Goal: Use online tool/utility: Utilize a website feature to perform a specific function

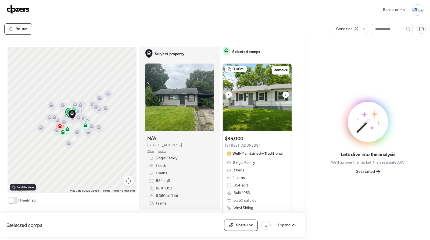
click at [283, 95] on div at bounding box center [286, 94] width 6 height 6
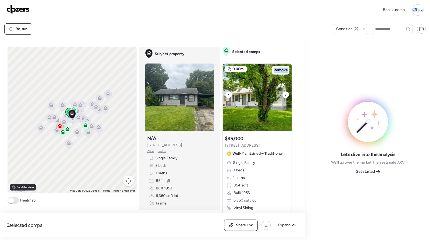
click at [283, 95] on div at bounding box center [286, 94] width 6 height 6
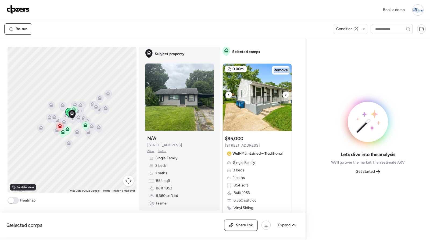
click at [283, 95] on div at bounding box center [286, 94] width 6 height 6
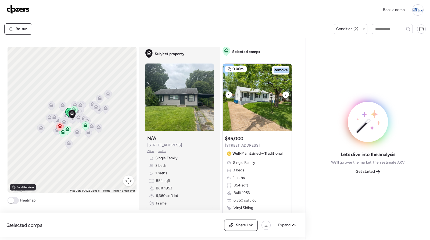
click at [283, 95] on div at bounding box center [286, 94] width 6 height 6
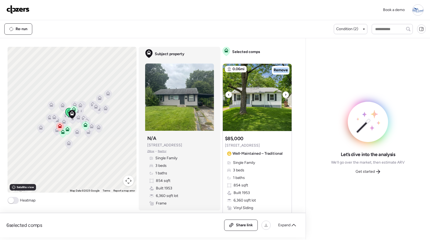
click at [283, 95] on div at bounding box center [286, 94] width 6 height 6
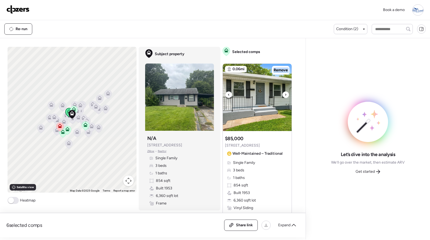
click at [283, 95] on div at bounding box center [286, 94] width 6 height 6
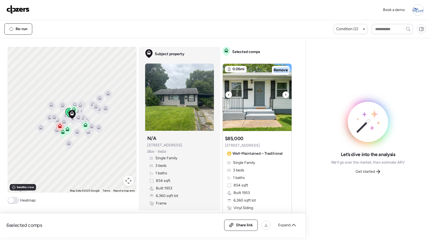
click at [283, 95] on div at bounding box center [286, 94] width 6 height 6
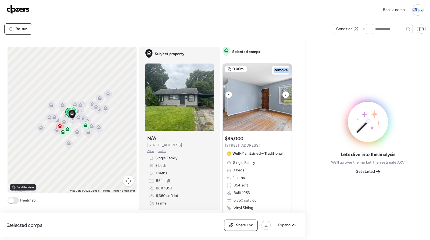
click at [283, 95] on div at bounding box center [286, 94] width 6 height 6
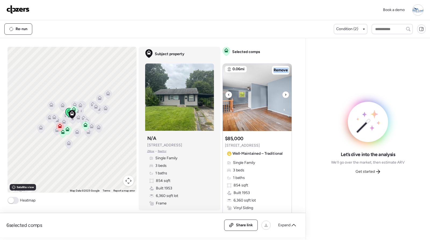
click at [283, 95] on div at bounding box center [286, 94] width 6 height 6
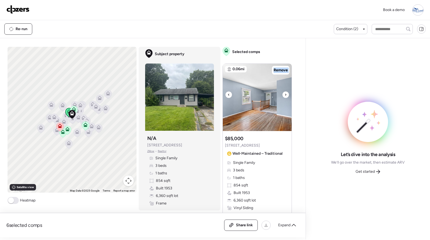
click at [283, 95] on div at bounding box center [286, 94] width 6 height 6
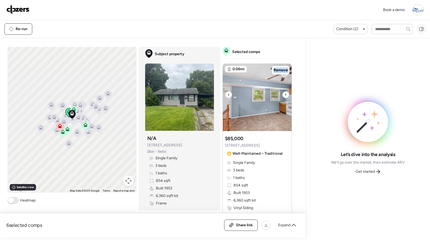
click at [283, 95] on div at bounding box center [286, 94] width 6 height 6
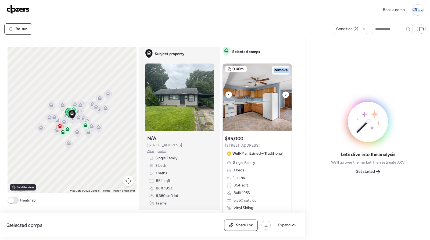
click at [283, 95] on div at bounding box center [286, 94] width 6 height 6
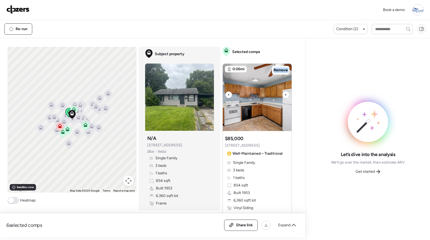
click at [283, 95] on div at bounding box center [286, 94] width 6 height 6
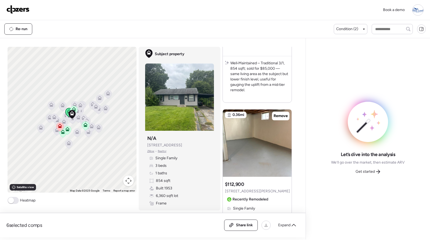
scroll to position [190, 0]
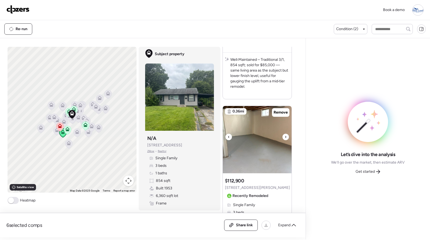
click at [286, 136] on div at bounding box center [286, 137] width 6 height 6
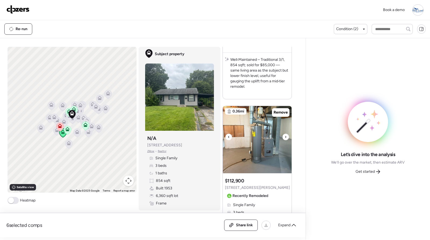
click at [286, 136] on div at bounding box center [286, 137] width 6 height 6
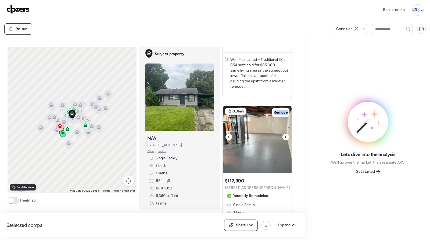
click at [286, 136] on div at bounding box center [286, 137] width 6 height 6
drag, startPoint x: 286, startPoint y: 136, endPoint x: 282, endPoint y: 138, distance: 4.6
click at [286, 137] on div at bounding box center [286, 137] width 6 height 6
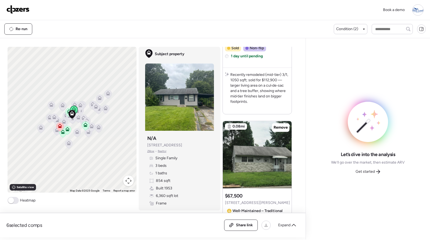
scroll to position [415, 0]
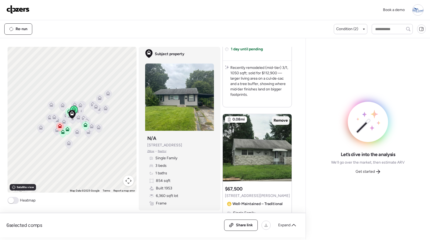
click at [282, 121] on span "Remove" at bounding box center [281, 120] width 14 height 5
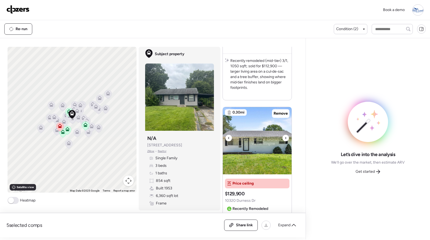
scroll to position [425, 0]
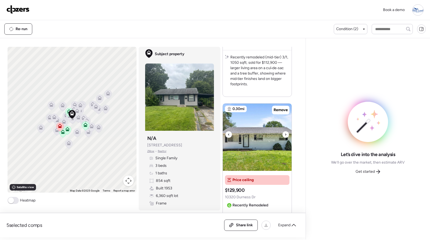
click at [285, 131] on icon at bounding box center [286, 134] width 2 height 6
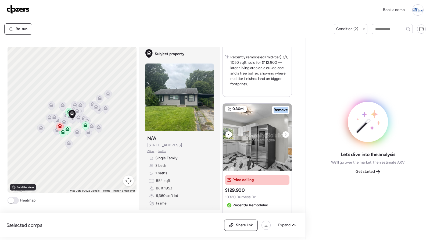
click at [285, 131] on icon at bounding box center [286, 134] width 2 height 6
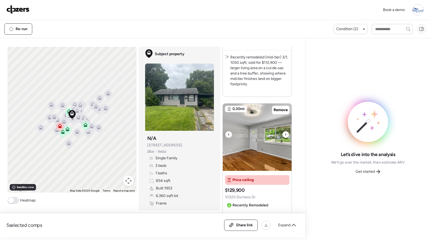
click at [285, 131] on icon at bounding box center [286, 134] width 2 height 6
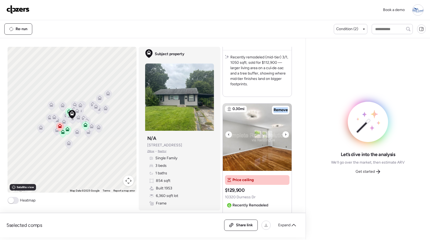
click at [285, 131] on icon at bounding box center [286, 134] width 2 height 6
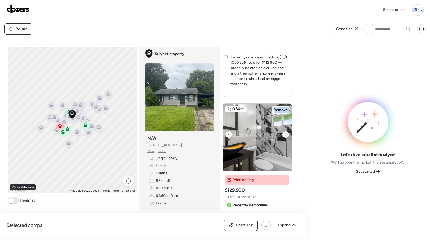
click at [285, 131] on icon at bounding box center [286, 134] width 2 height 6
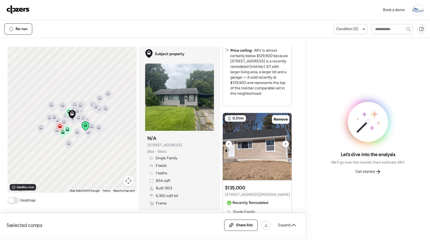
scroll to position [682, 0]
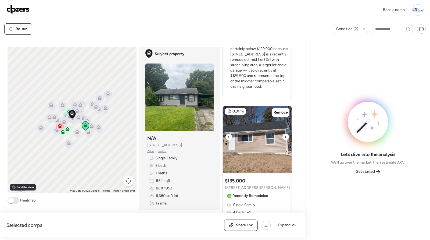
click at [284, 141] on img at bounding box center [257, 139] width 69 height 67
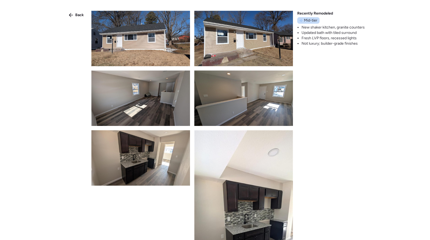
click at [284, 140] on img at bounding box center [243, 217] width 99 height 175
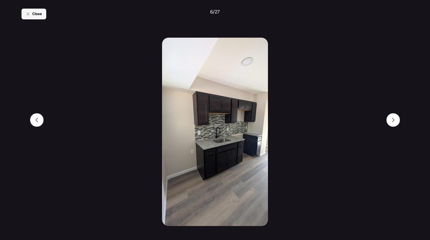
click at [27, 17] on div "Close" at bounding box center [34, 14] width 25 height 11
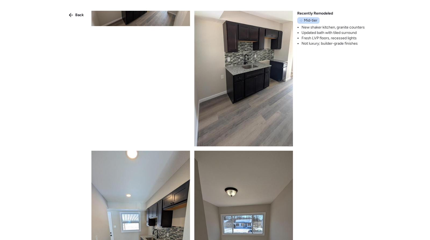
scroll to position [0, 0]
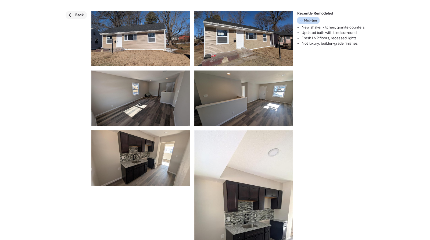
click at [73, 13] on div "Back" at bounding box center [77, 15] width 22 height 9
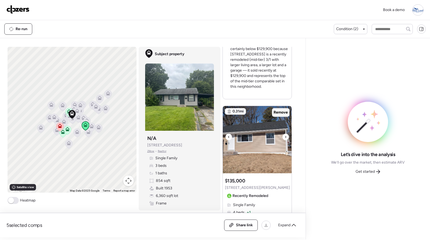
click at [276, 112] on span "Remove" at bounding box center [281, 112] width 14 height 5
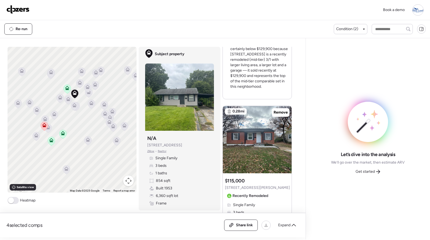
drag, startPoint x: 65, startPoint y: 109, endPoint x: 86, endPoint y: 108, distance: 21.0
click at [88, 108] on icon at bounding box center [92, 103] width 8 height 9
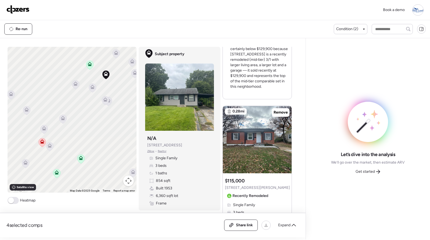
drag, startPoint x: 94, startPoint y: 108, endPoint x: 69, endPoint y: 110, distance: 25.6
click at [70, 104] on div "To activate drag with keyboard, press Alt + Enter. Once in keyboard drag state,…" at bounding box center [72, 120] width 129 height 146
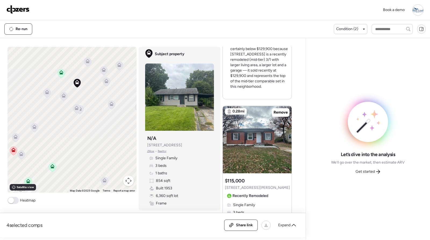
drag, startPoint x: 96, startPoint y: 130, endPoint x: 72, endPoint y: 139, distance: 25.6
click at [72, 139] on div "To activate drag with keyboard, press Alt + Enter. Once in keyboard drag state,…" at bounding box center [72, 120] width 129 height 146
click at [106, 80] on icon at bounding box center [105, 82] width 7 height 9
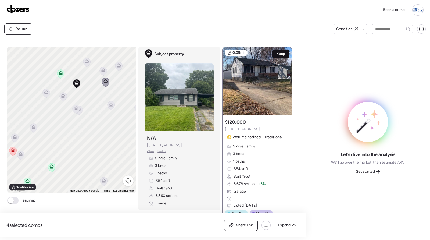
click at [279, 55] on span "Keep" at bounding box center [280, 53] width 9 height 5
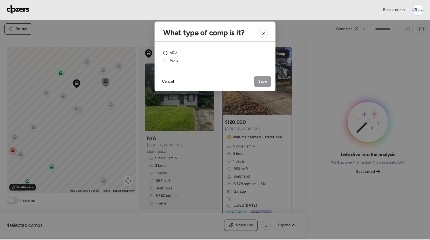
click at [172, 54] on span "ARV" at bounding box center [174, 52] width 8 height 5
click at [263, 80] on span "Save" at bounding box center [262, 81] width 9 height 5
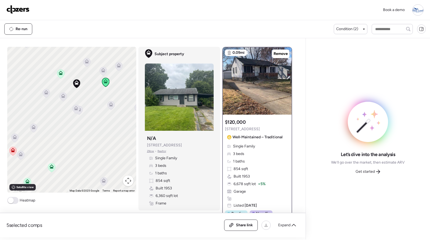
click at [46, 92] on icon at bounding box center [45, 93] width 7 height 9
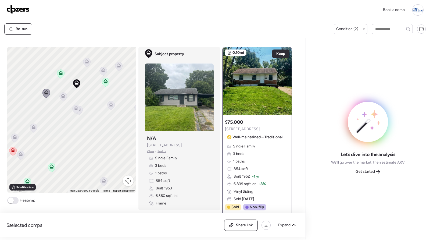
click at [104, 73] on icon at bounding box center [103, 71] width 8 height 9
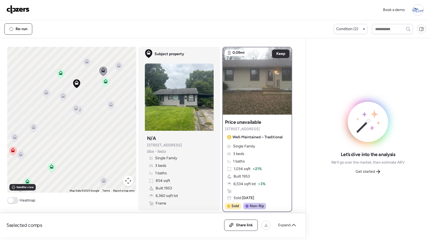
click at [87, 63] on icon at bounding box center [86, 62] width 7 height 9
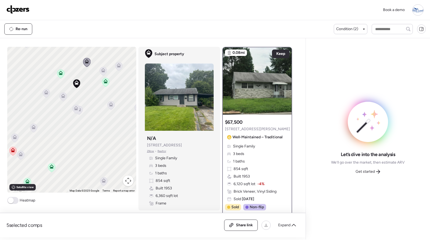
click at [119, 66] on icon at bounding box center [118, 66] width 7 height 9
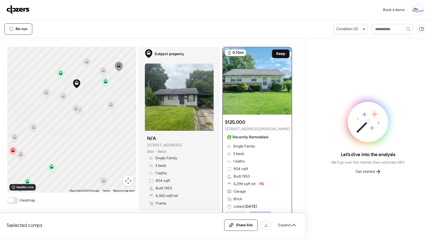
click at [281, 54] on span "Keep" at bounding box center [280, 53] width 9 height 5
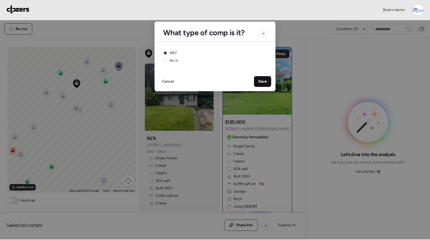
click at [265, 81] on span "Save" at bounding box center [262, 81] width 9 height 5
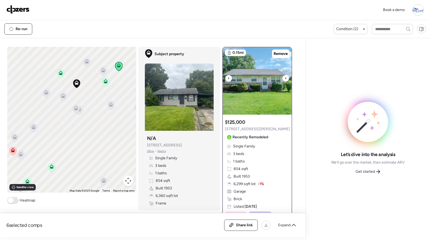
click at [283, 79] on div at bounding box center [286, 78] width 6 height 6
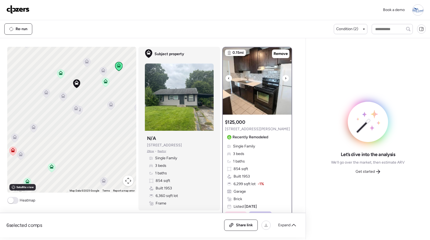
click at [285, 78] on icon at bounding box center [286, 78] width 2 height 6
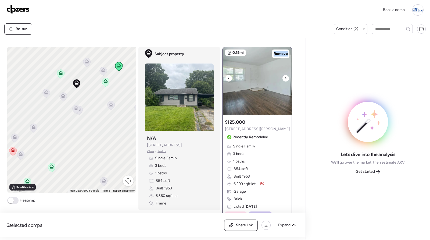
click at [285, 78] on icon at bounding box center [286, 78] width 2 height 6
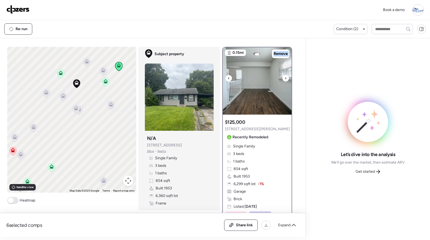
click at [285, 78] on icon at bounding box center [286, 78] width 2 height 6
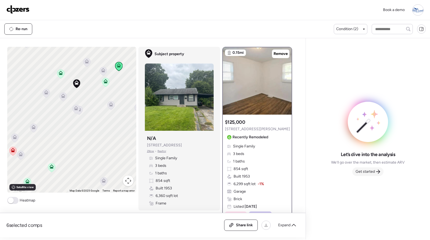
click at [372, 172] on span "Get started" at bounding box center [365, 171] width 19 height 5
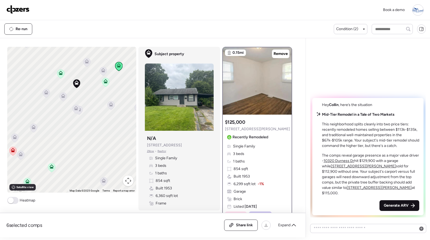
click at [403, 204] on span "Generate ARV" at bounding box center [396, 205] width 25 height 5
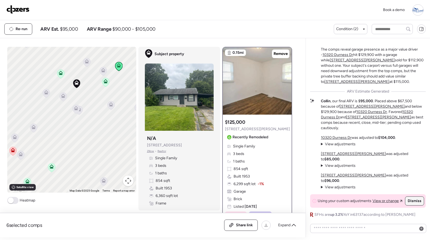
click at [410, 202] on span "Dismiss" at bounding box center [415, 200] width 14 height 5
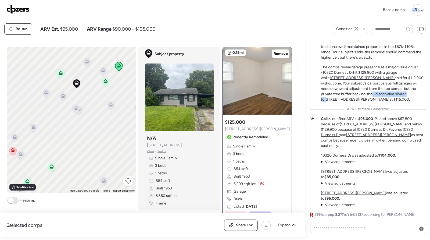
drag, startPoint x: 328, startPoint y: 116, endPoint x: 387, endPoint y: 117, distance: 59.2
click at [369, 102] on p "The comps reveal garage presence as a major value driver - 10320 Durness Dr hit…" at bounding box center [373, 84] width 105 height 38
drag, startPoint x: 364, startPoint y: 125, endPoint x: 386, endPoint y: 126, distance: 22.3
click at [386, 112] on span "ARV Estimate Generated" at bounding box center [368, 108] width 42 height 5
